Goal: Information Seeking & Learning: Stay updated

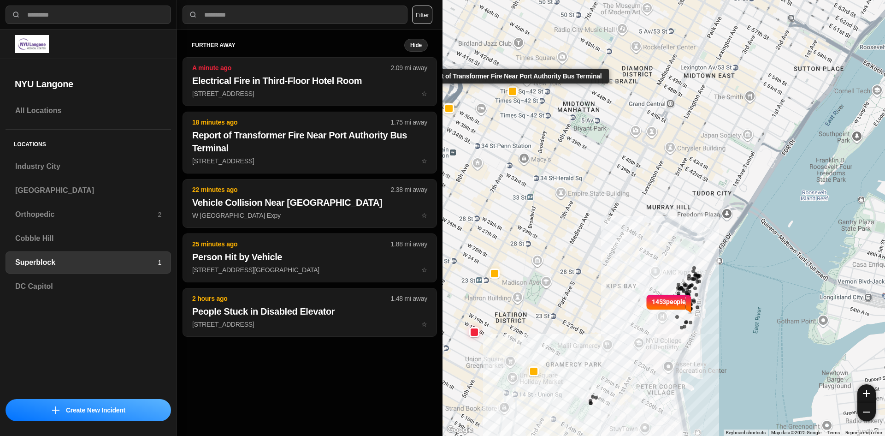
select select "*"
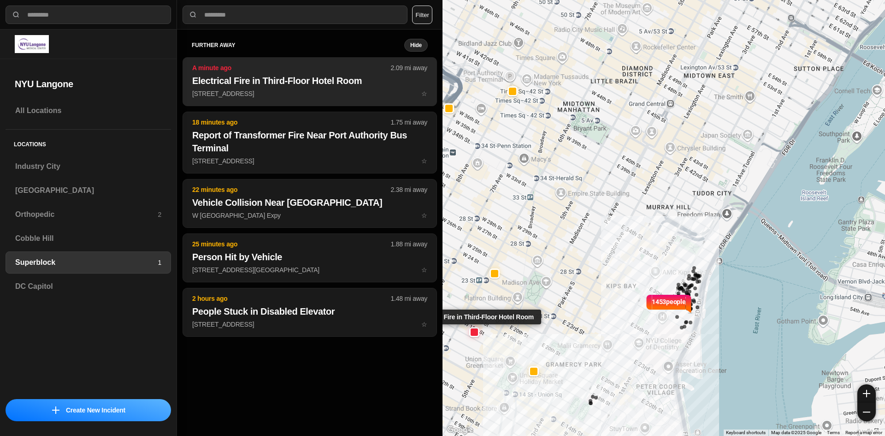
click at [305, 80] on h2 "Electrical Fire in Third-Floor Hotel Room" at bounding box center [309, 80] width 235 height 13
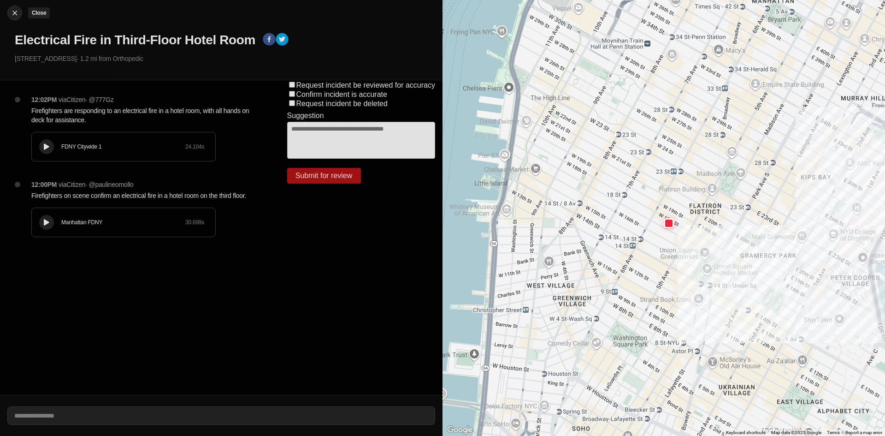
click at [13, 11] on img at bounding box center [14, 12] width 9 height 9
select select "*"
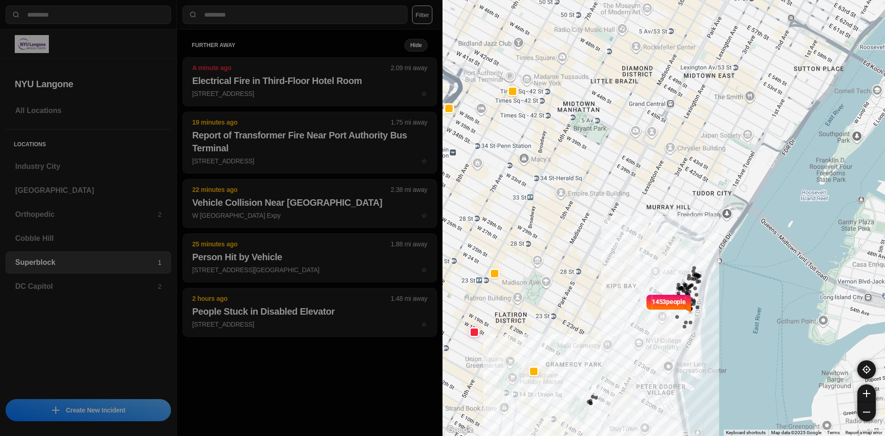
click at [649, 282] on div "1453 people" at bounding box center [664, 218] width 443 height 436
drag, startPoint x: 591, startPoint y: 261, endPoint x: 663, endPoint y: 272, distance: 73.1
click at [663, 272] on div "1453 people" at bounding box center [664, 218] width 443 height 436
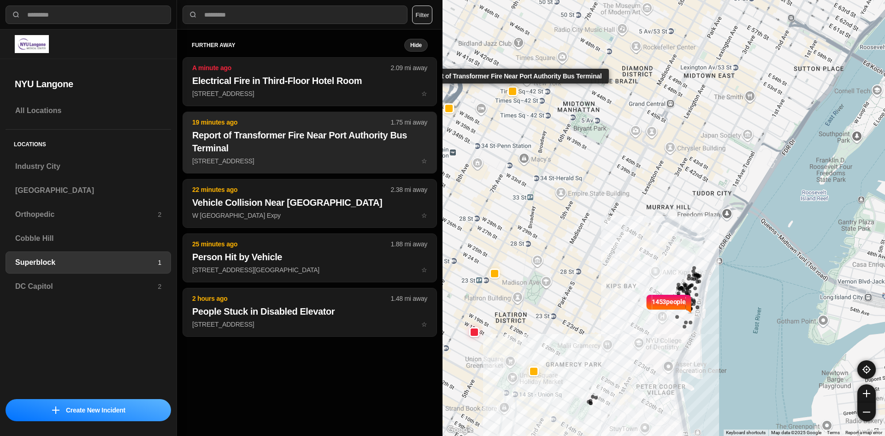
click at [270, 142] on h2 "Report of Transformer Fire Near Port Authority Bus Terminal" at bounding box center [309, 142] width 235 height 26
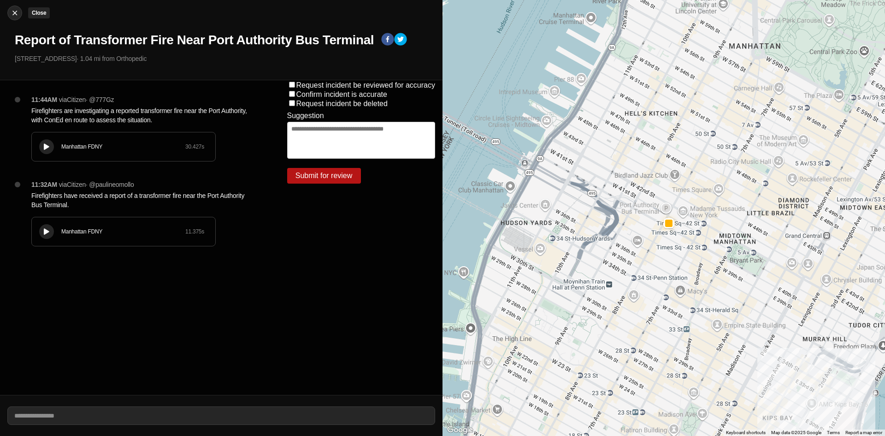
click at [14, 14] on img at bounding box center [14, 12] width 9 height 9
select select "*"
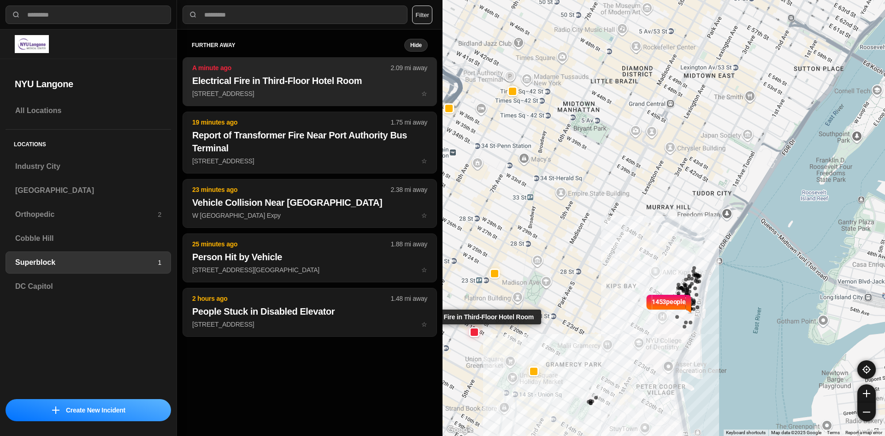
click at [223, 71] on p "A minute ago" at bounding box center [291, 67] width 199 height 9
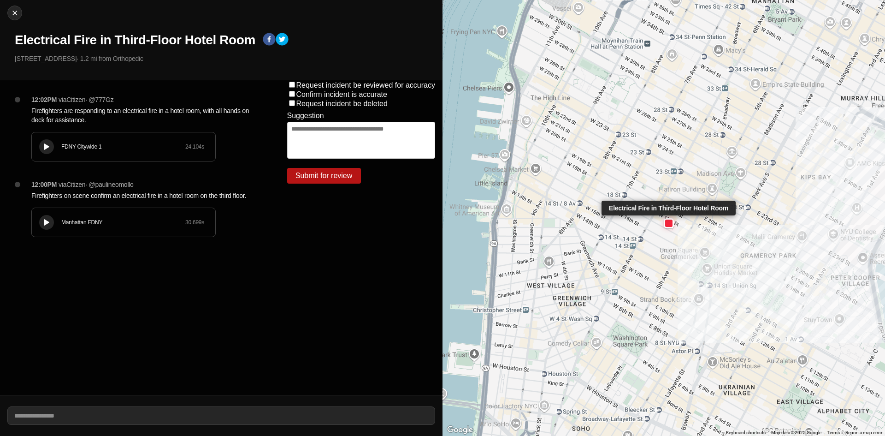
click at [670, 220] on div at bounding box center [668, 222] width 7 height 7
drag, startPoint x: 535, startPoint y: 284, endPoint x: 488, endPoint y: 270, distance: 48.7
click at [488, 270] on div at bounding box center [664, 218] width 443 height 436
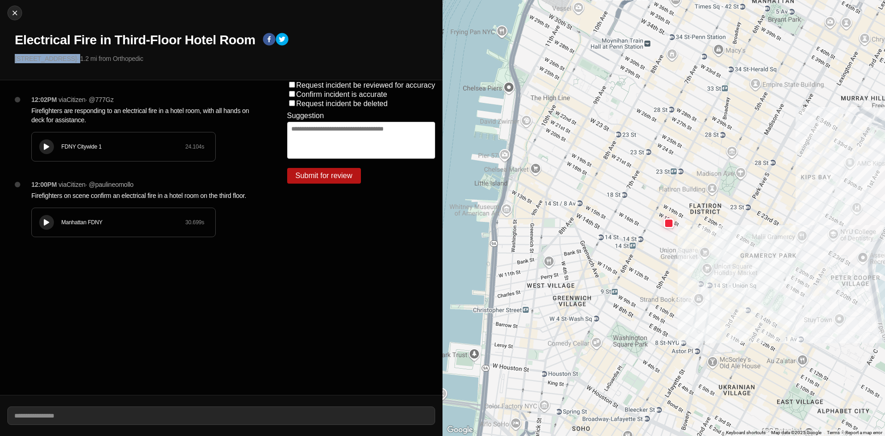
drag, startPoint x: 13, startPoint y: 58, endPoint x: 54, endPoint y: 62, distance: 40.7
click at [54, 62] on div "Close Electrical Fire in Third-Floor Hotel Room 48 W 18th St · 1.2 mi from Orth…" at bounding box center [221, 40] width 443 height 80
copy p "48 W 18th St ·"
click at [126, 361] on div "12:02PM via Citizen · @ 777Gz Firefighters are responding to an electrical fire…" at bounding box center [140, 237] width 280 height 314
drag, startPoint x: 17, startPoint y: 59, endPoint x: 47, endPoint y: 59, distance: 30.9
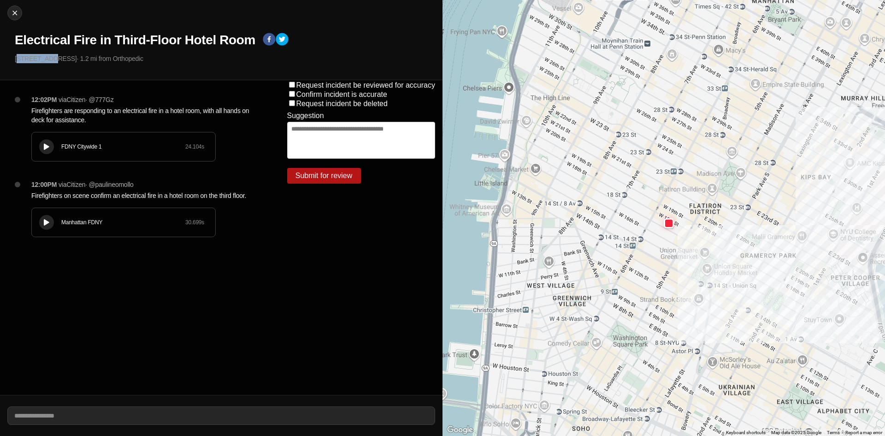
click at [47, 59] on p "48 W 18th St · 1.2 mi from Orthopedic" at bounding box center [225, 58] width 420 height 9
click at [45, 67] on div "Close Electrical Fire in Third-Floor Hotel Room 48 W 18th St · 1.2 mi from Orth…" at bounding box center [221, 40] width 443 height 80
drag, startPoint x: 13, startPoint y: 59, endPoint x: 50, endPoint y: 59, distance: 36.4
click at [50, 59] on div "Close Electrical Fire in Third-Floor Hotel Room 48 W 18th St · 1.2 mi from Orth…" at bounding box center [221, 40] width 443 height 80
copy p "48 W 18th S"
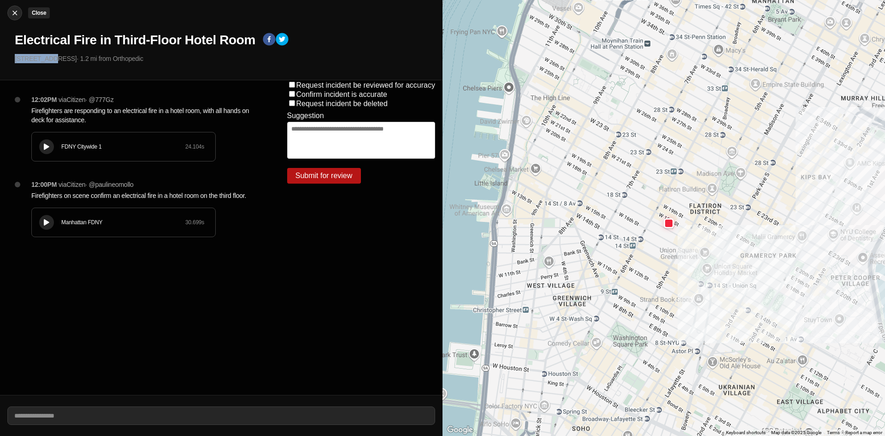
click at [13, 13] on img at bounding box center [14, 12] width 9 height 9
select select "*"
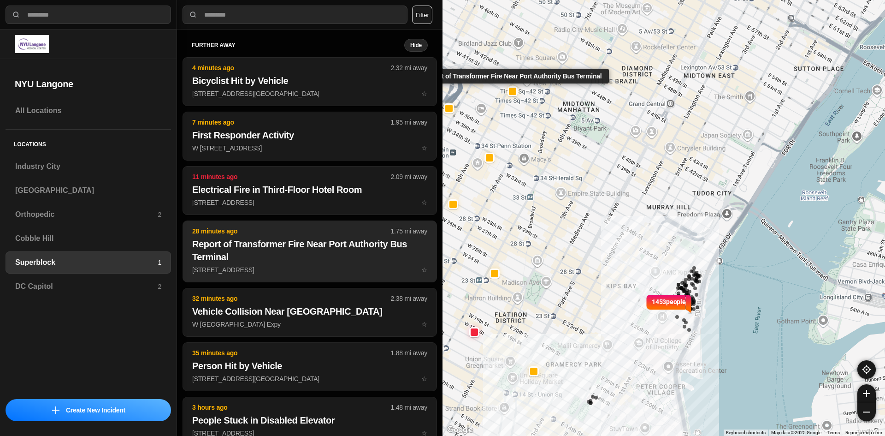
click at [272, 246] on h2 "Report of Transformer Fire Near Port Authority Bus Terminal" at bounding box center [309, 250] width 235 height 26
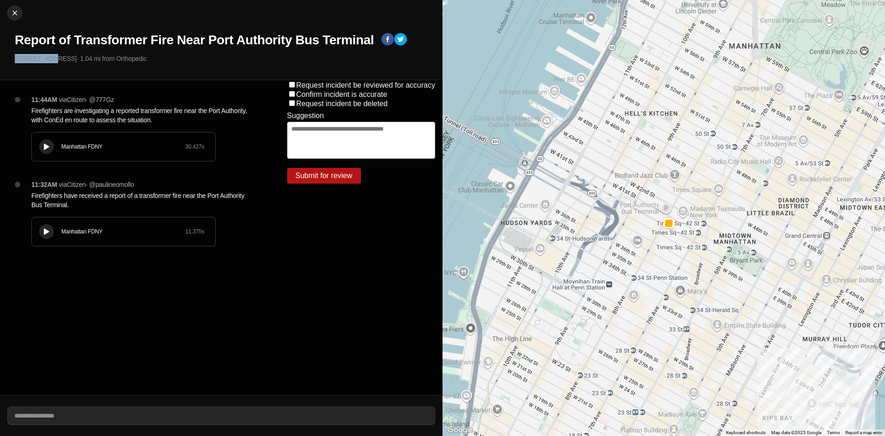
drag, startPoint x: 16, startPoint y: 59, endPoint x: 48, endPoint y: 61, distance: 31.9
click at [48, 61] on p "625 8th Ave · 1.04 mi from Orthopedic" at bounding box center [225, 58] width 420 height 9
copy p "625 8th Ave"
click at [14, 13] on img at bounding box center [14, 12] width 9 height 9
select select "*"
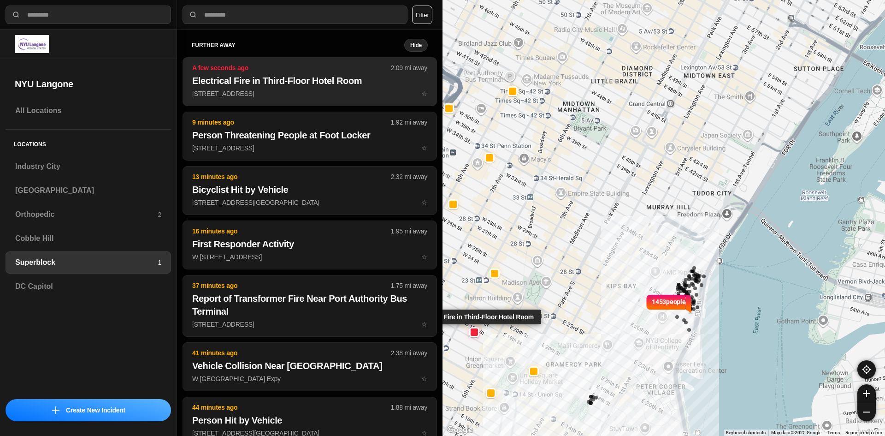
click at [212, 82] on h2 "Electrical Fire in Third-Floor Hotel Room" at bounding box center [309, 80] width 235 height 13
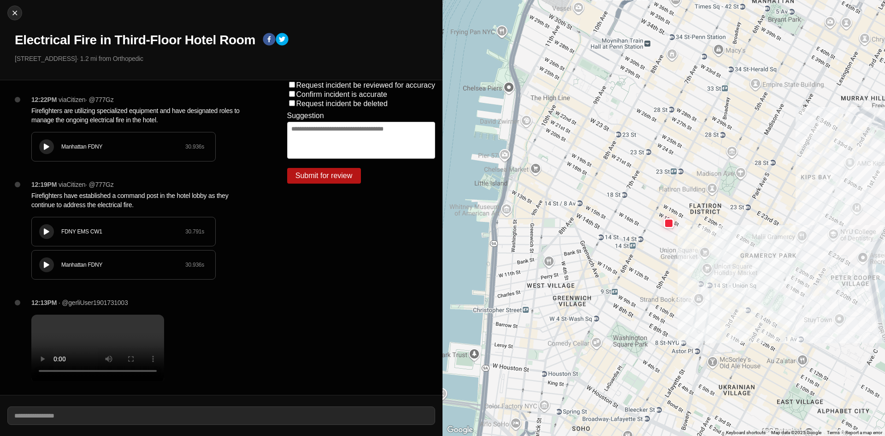
click at [49, 146] on div at bounding box center [46, 146] width 9 height 7
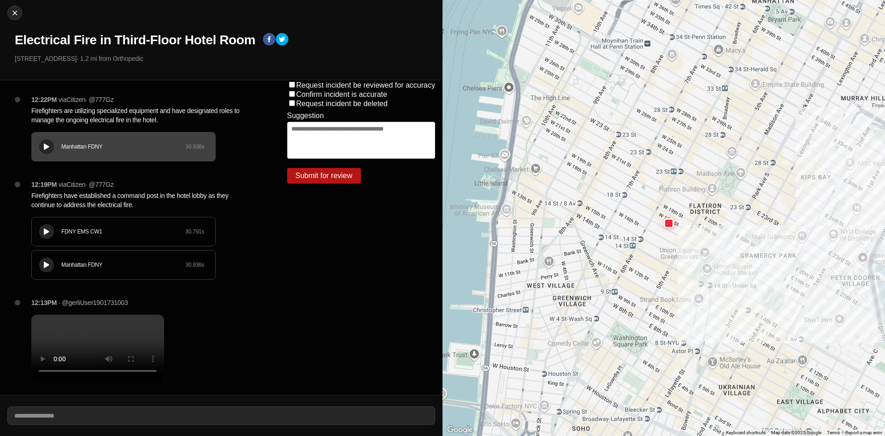
click at [51, 229] on button at bounding box center [46, 231] width 15 height 15
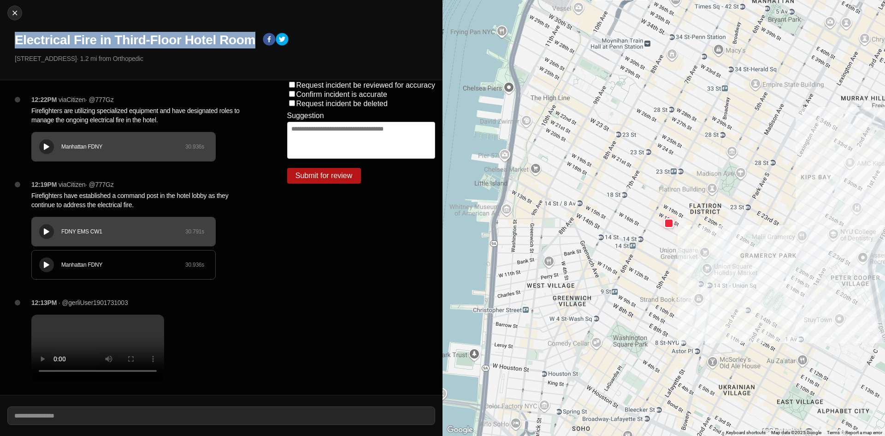
drag, startPoint x: 15, startPoint y: 41, endPoint x: 255, endPoint y: 33, distance: 240.3
click at [255, 33] on h1 "Electrical Fire in Third-Floor Hotel Room" at bounding box center [135, 40] width 241 height 17
copy h1 "Electrical Fire in Third-Floor Hotel Room"
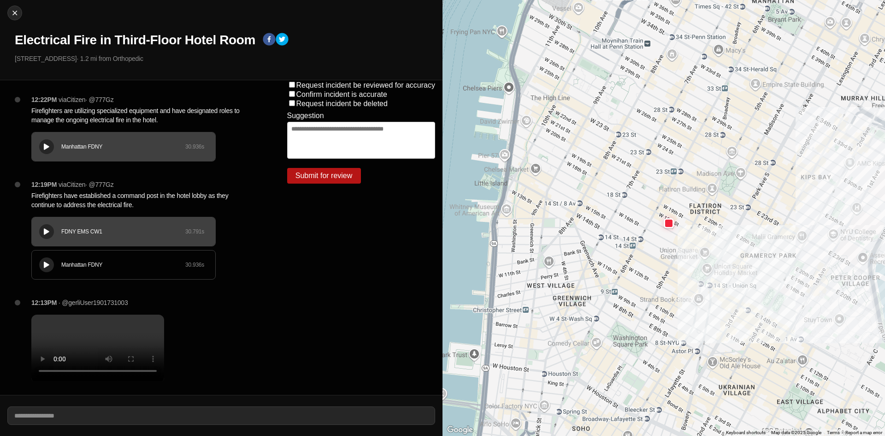
click at [30, 70] on div "Close Electrical Fire in Third-Floor Hotel Room 48 W 18th St · 1.2 mi from Orth…" at bounding box center [221, 40] width 443 height 80
drag, startPoint x: 17, startPoint y: 58, endPoint x: 51, endPoint y: 58, distance: 34.6
click at [51, 58] on p "48 W 18th St · 1.2 mi from Orthopedic" at bounding box center [225, 58] width 420 height 9
click at [23, 69] on div "Close Electrical Fire in Third-Floor Hotel Room 48 W 18th St · 1.2 mi from Orth…" at bounding box center [221, 40] width 443 height 80
drag, startPoint x: 13, startPoint y: 57, endPoint x: 53, endPoint y: 59, distance: 39.2
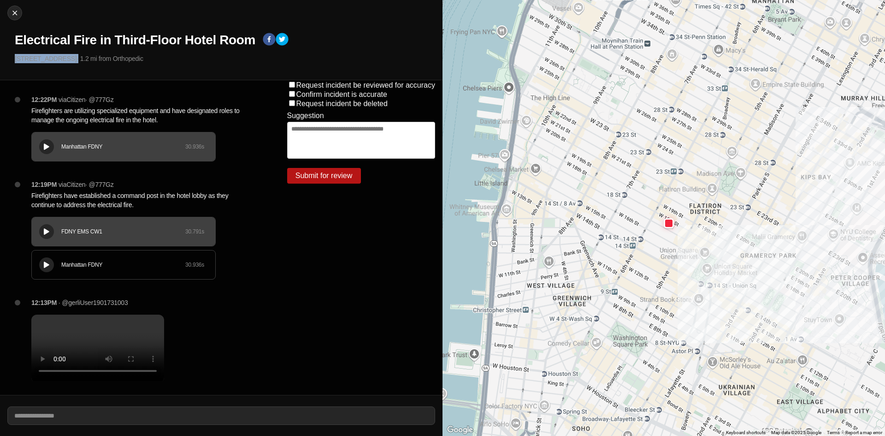
click at [53, 59] on div "Close Electrical Fire in Third-Floor Hotel Room 48 W 18th St · 1.2 mi from Orth…" at bounding box center [221, 40] width 443 height 80
copy p "48 W 18th St"
click at [43, 266] on div at bounding box center [46, 264] width 9 height 7
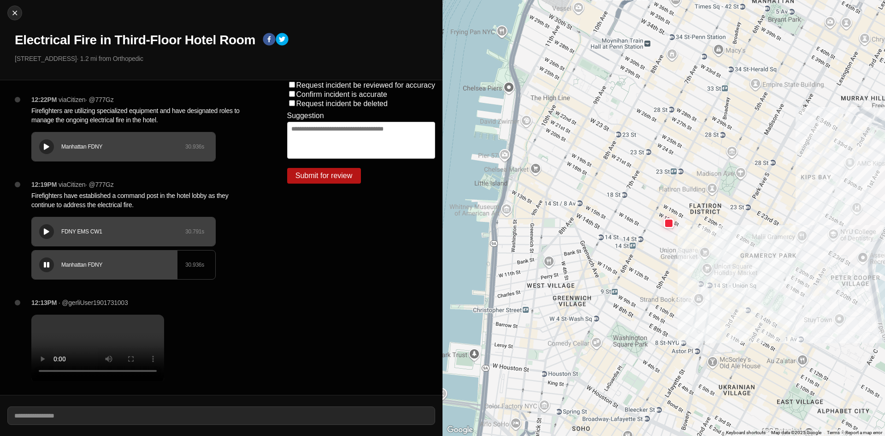
click at [201, 320] on div "12:13PM · @gerliUser1901731003" at bounding box center [144, 348] width 241 height 100
click at [18, 15] on img at bounding box center [14, 12] width 9 height 9
select select "*"
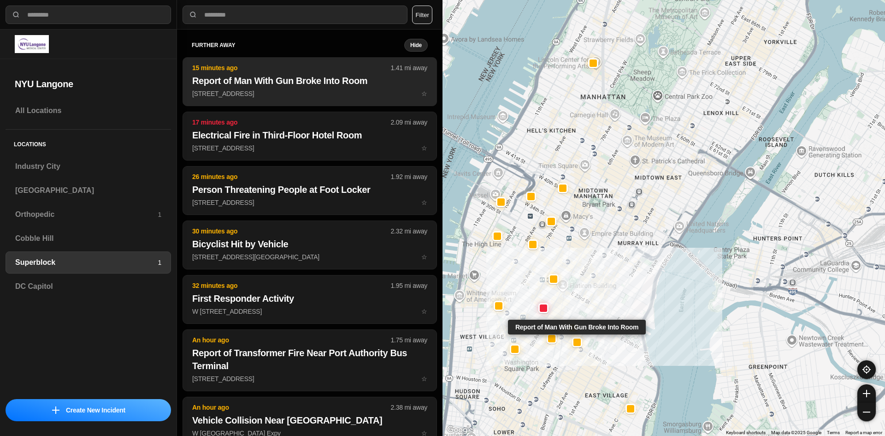
click at [252, 77] on h2 "Report of Man With Gun Broke Into Room" at bounding box center [309, 80] width 235 height 13
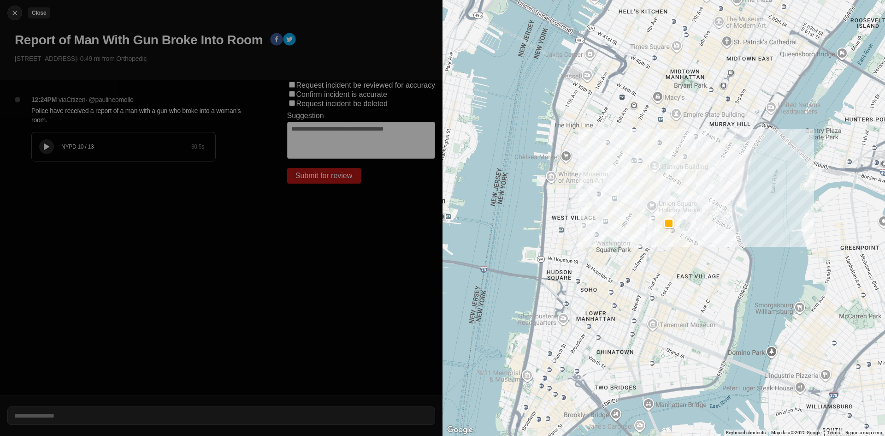
click at [16, 13] on img at bounding box center [14, 12] width 9 height 9
select select "*"
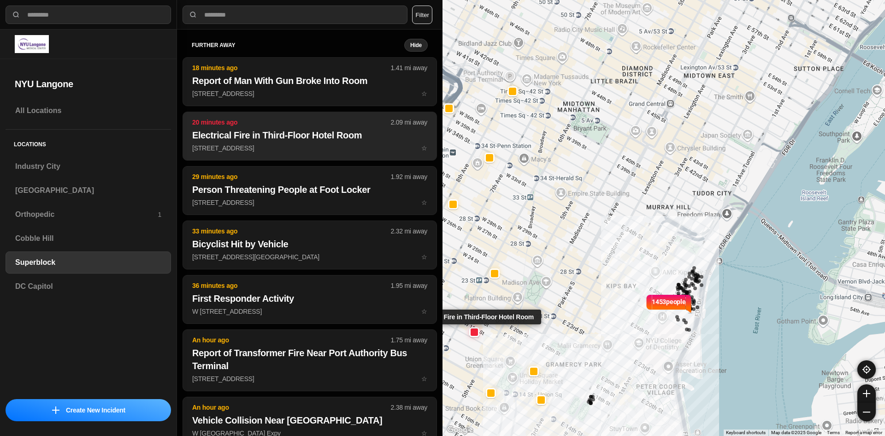
click at [254, 136] on h2 "Electrical Fire in Third-Floor Hotel Room" at bounding box center [309, 135] width 235 height 13
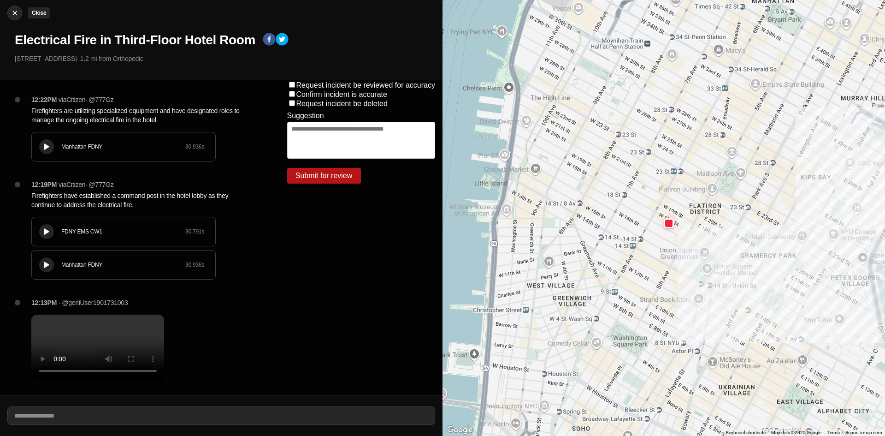
click at [11, 15] on img at bounding box center [14, 12] width 9 height 9
select select "*"
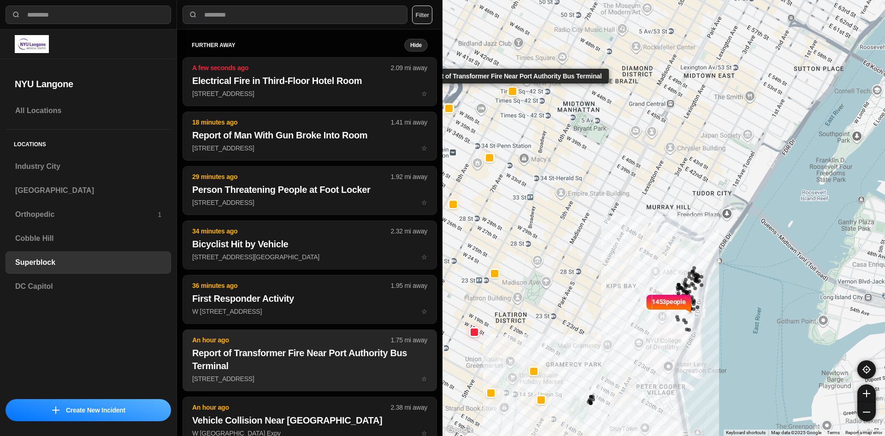
click at [264, 376] on p "625 8th Ave ☆" at bounding box center [309, 378] width 235 height 9
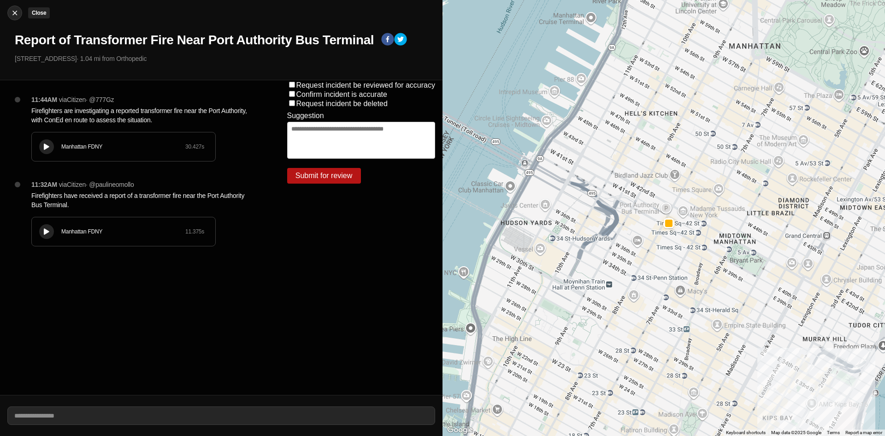
click at [13, 14] on img at bounding box center [14, 12] width 9 height 9
select select "*"
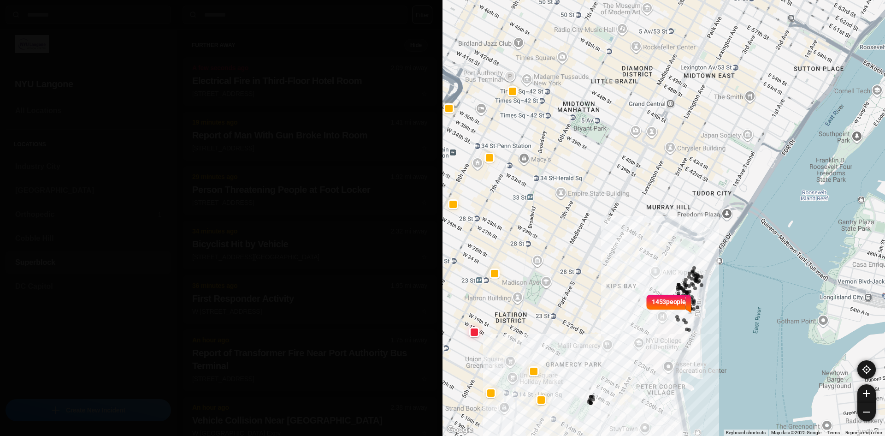
click at [243, 68] on p "A few seconds ago" at bounding box center [291, 67] width 199 height 9
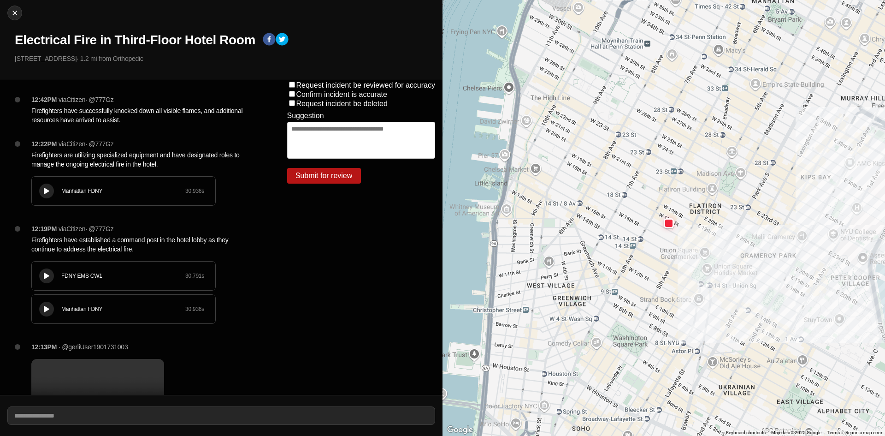
click at [46, 195] on button at bounding box center [46, 190] width 15 height 15
drag, startPoint x: 46, startPoint y: 195, endPoint x: 44, endPoint y: 216, distance: 20.8
click at [44, 216] on div "12:22PM via Citizen · @ 777Gz Firefighters are utilizing specialized equipment …" at bounding box center [144, 181] width 241 height 85
click at [44, 189] on icon at bounding box center [47, 191] width 6 height 6
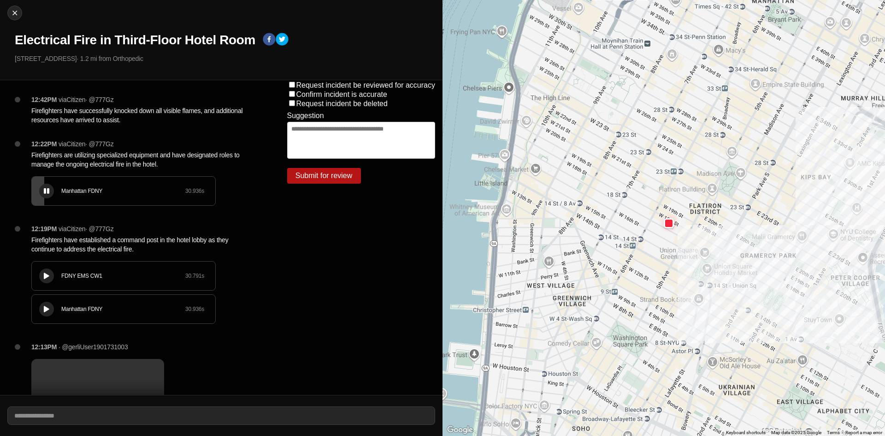
click at [45, 189] on icon at bounding box center [47, 191] width 6 height 6
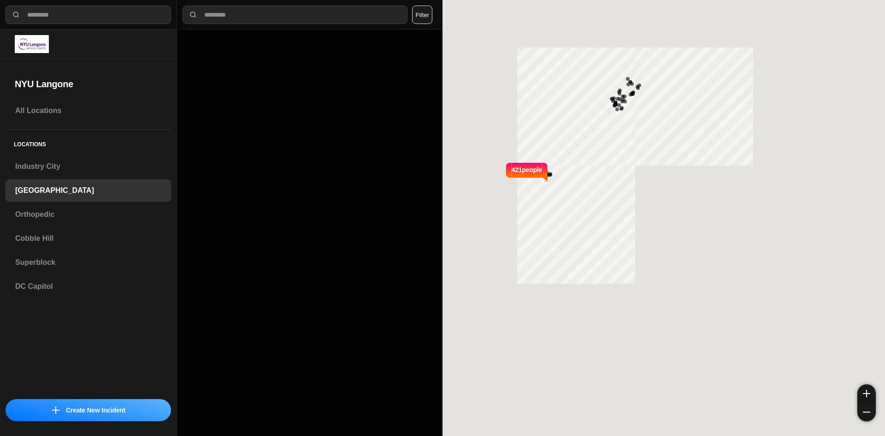
select select "*"
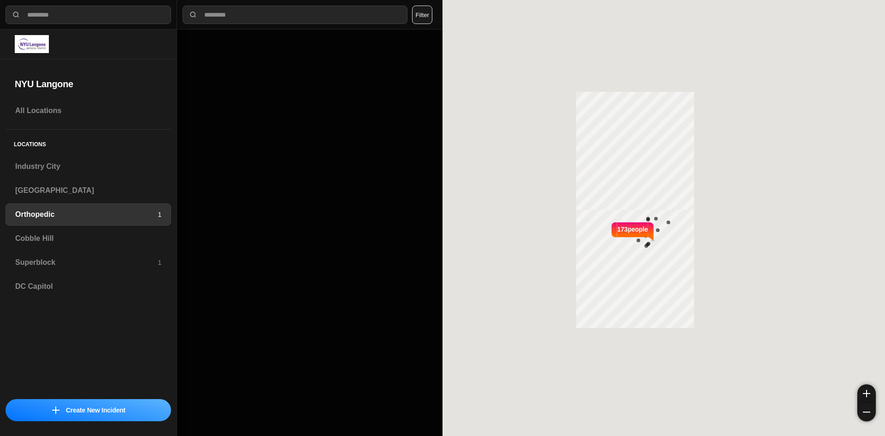
select select "*"
